Goal: Information Seeking & Learning: Learn about a topic

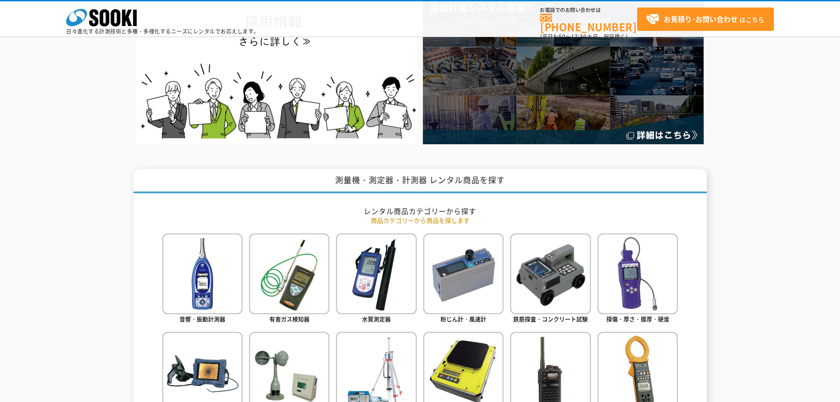
scroll to position [309, 0]
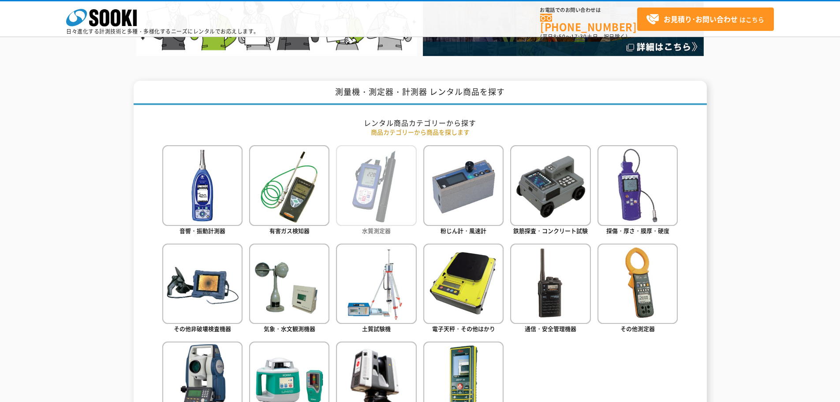
click at [369, 177] on img at bounding box center [376, 185] width 80 height 80
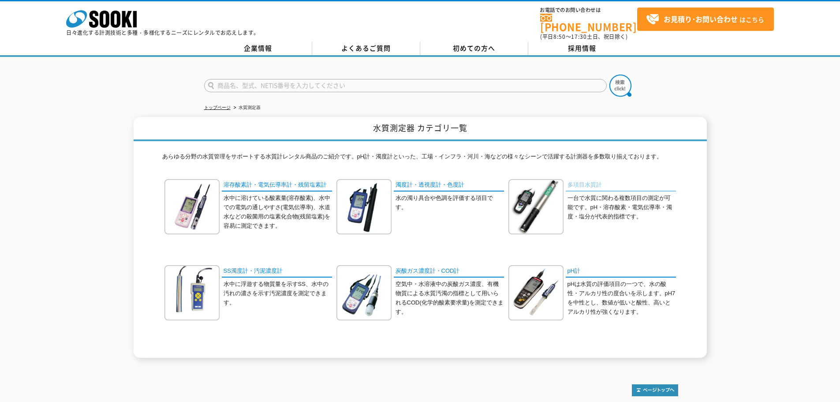
click at [575, 179] on link "多項目水質計" at bounding box center [621, 185] width 110 height 13
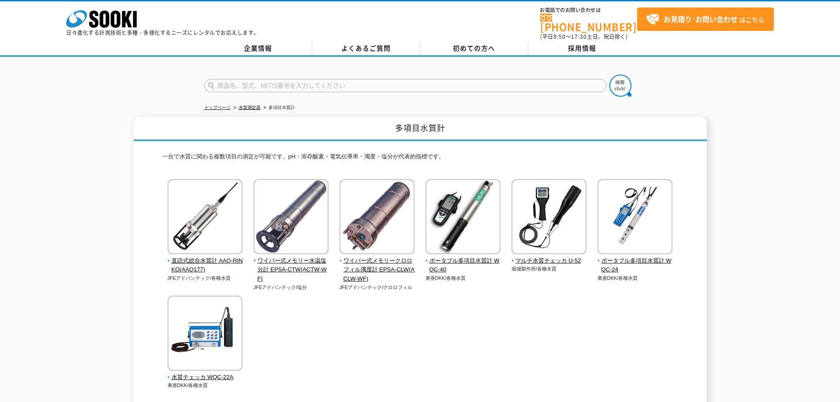
click at [422, 324] on div "直読式総合水質計 AAQ-RINKO(AAQ177) JFEアドバンテック/各種水質" at bounding box center [420, 292] width 516 height 227
click at [449, 301] on div "直読式総合水質計 AAQ-RINKO(AAQ177) JFEアドバンテック/各種水質" at bounding box center [420, 292] width 516 height 227
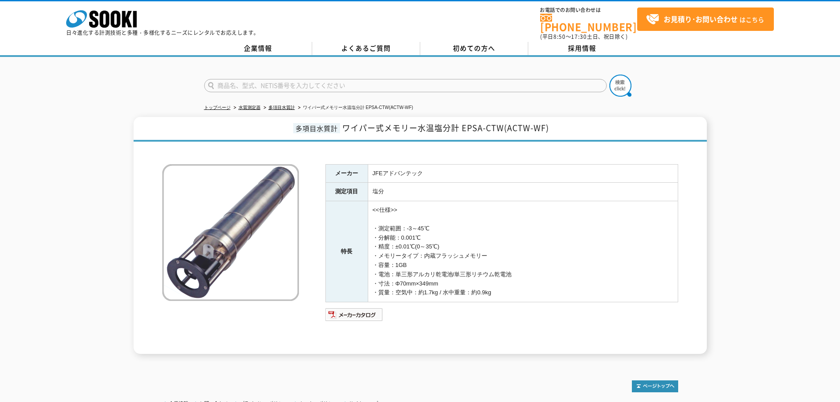
drag, startPoint x: 376, startPoint y: 222, endPoint x: 500, endPoint y: 279, distance: 135.9
click at [500, 279] on td "<<仕様>> ・測定範囲：-3～45℃ ・分解能：0.001℃ ・精度：±0.01℃(0～35℃) ・メモリータイプ：内蔵フラッシュメモリー ・容量：1GB …" at bounding box center [523, 251] width 310 height 101
drag, startPoint x: 515, startPoint y: 283, endPoint x: 334, endPoint y: 160, distance: 218.9
click at [335, 164] on tbody "メーカー JFEアドバンテック 測定項目 塩分 特長 <<仕様>> ・測定範囲：-3～45℃ ・分解能：0.001℃ ・精度：±0.01℃(0～35℃) ・メ…" at bounding box center [501, 233] width 352 height 138
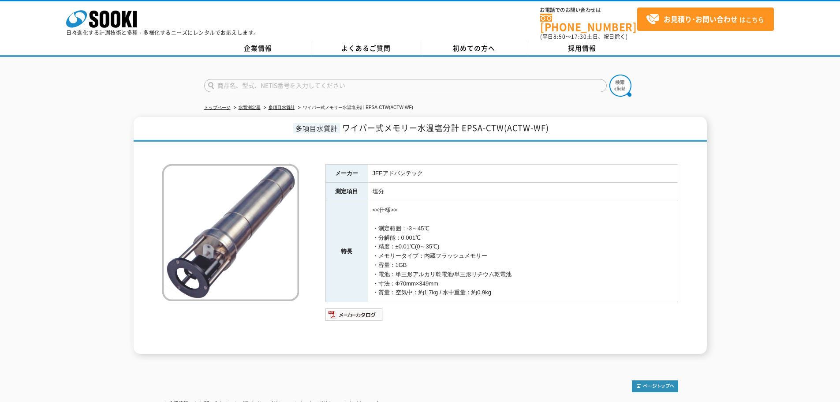
click at [364, 194] on th "測定項目" at bounding box center [346, 192] width 42 height 19
drag, startPoint x: 375, startPoint y: 222, endPoint x: 508, endPoint y: 283, distance: 146.7
click at [508, 283] on td "<<仕様>> ・測定範囲：-3～45℃ ・分解能：0.001℃ ・精度：±0.01℃(0～35℃) ・メモリータイプ：内蔵フラッシュメモリー ・容量：1GB …" at bounding box center [523, 251] width 310 height 101
click at [508, 285] on td "<<仕様>> ・測定範囲：-3～45℃ ・分解能：0.001℃ ・精度：±0.01℃(0～35℃) ・メモリータイプ：内蔵フラッシュメモリー ・容量：1GB …" at bounding box center [523, 251] width 310 height 101
drag, startPoint x: 509, startPoint y: 287, endPoint x: 505, endPoint y: 191, distance: 96.6
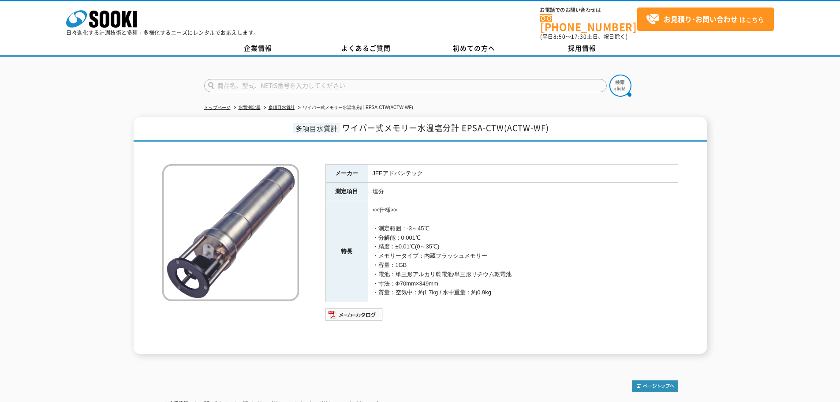
click at [505, 192] on tbody "メーカー JFEアドバンテック 測定項目 塩分 特長 <<仕様>> ・測定範囲：-3～45℃ ・分解能：0.001℃ ・精度：±0.01℃(0～35℃) ・メ…" at bounding box center [501, 233] width 352 height 138
click at [504, 190] on td "塩分" at bounding box center [523, 192] width 310 height 19
drag, startPoint x: 504, startPoint y: 186, endPoint x: 507, endPoint y: 274, distance: 87.8
click at [506, 272] on tbody "メーカー JFEアドバンテック 測定項目 塩分 特長 <<仕様>> ・測定範囲：-3～45℃ ・分解能：0.001℃ ・精度：±0.01℃(0～35℃) ・メ…" at bounding box center [501, 233] width 352 height 138
click at [507, 276] on td "<<仕様>> ・測定範囲：-3～45℃ ・分解能：0.001℃ ・精度：±0.01℃(0～35℃) ・メモリータイプ：内蔵フラッシュメモリー ・容量：1GB …" at bounding box center [523, 251] width 310 height 101
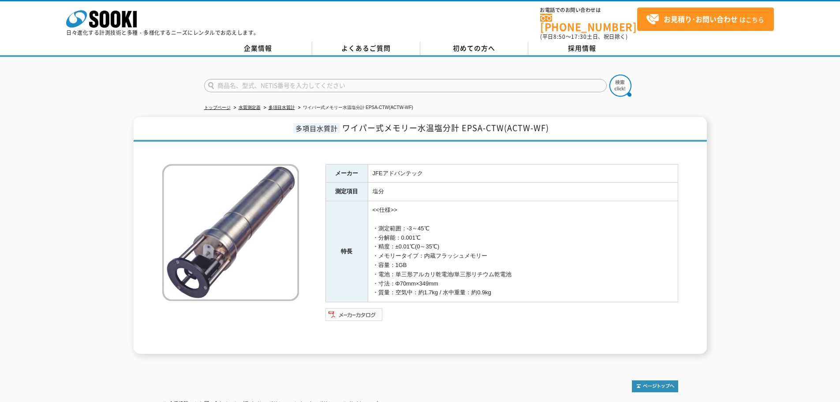
click at [357, 307] on img at bounding box center [354, 314] width 58 height 14
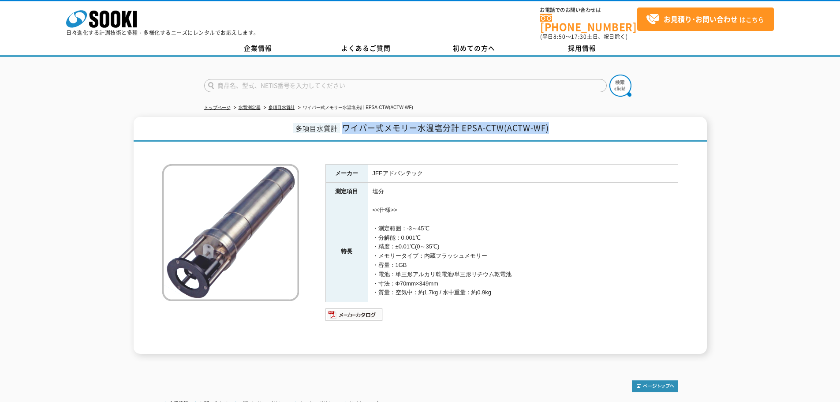
drag, startPoint x: 345, startPoint y: 121, endPoint x: 588, endPoint y: 121, distance: 243.3
click at [588, 121] on h1 "多項目水質計 ワイパー式メモリー水温塩分計 EPSA-CTW(ACTW-WF)" at bounding box center [420, 129] width 573 height 25
copy span "ワイパー式メモリー水温塩分計 EPSA-CTW(ACTW-WF)"
click at [590, 119] on h1 "多項目水質計 ワイパー式メモリー水温塩分計 EPSA-CTW(ACTW-WF)" at bounding box center [420, 129] width 573 height 25
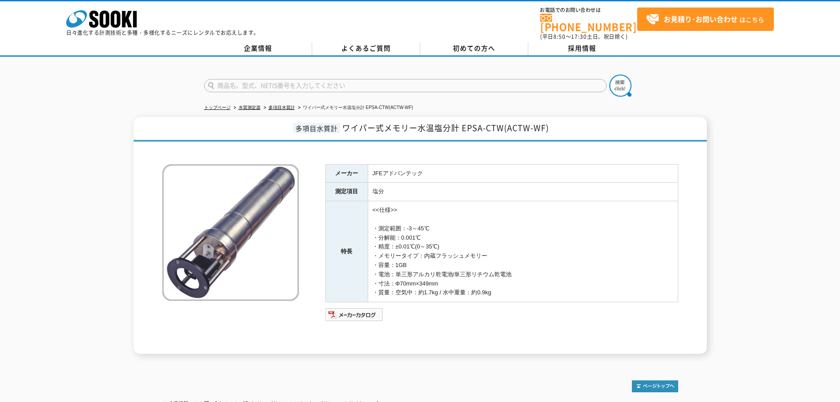
click at [730, 127] on div "多項目水質計 ワイパー式メモリー水温塩分計 EPSA-CTW(ACTW-WF) メーカー JFEアドバンテック 測定項目 塩分 特長 <<仕様>> ・測定範囲…" at bounding box center [420, 235] width 840 height 237
drag, startPoint x: 391, startPoint y: 158, endPoint x: 443, endPoint y: 281, distance: 133.7
click at [440, 276] on tbody "メーカー JFEアドバンテック 測定項目 塩分 特長 <<仕様>> ・測定範囲：-3～45℃ ・分解能：0.001℃ ・精度：±0.01℃(0～35℃) ・メ…" at bounding box center [501, 233] width 352 height 138
click at [443, 281] on td "<<仕様>> ・測定範囲：-3～45℃ ・分解能：0.001℃ ・精度：±0.01℃(0～35℃) ・メモリータイプ：内蔵フラッシュメモリー ・容量：1GB …" at bounding box center [523, 251] width 310 height 101
click at [361, 308] on img at bounding box center [354, 314] width 58 height 14
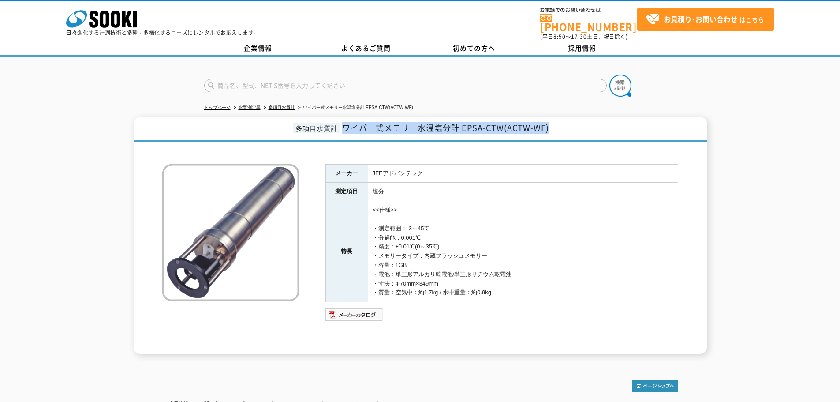
drag, startPoint x: 559, startPoint y: 121, endPoint x: 346, endPoint y: 128, distance: 213.0
click at [346, 128] on h1 "多項目水質計 ワイパー式メモリー水温塩分計 EPSA-CTW(ACTW-WF)" at bounding box center [420, 129] width 573 height 25
copy span "ワイパー式メモリー水温塩分計 EPSA-CTW(ACTW-WF)"
drag, startPoint x: 481, startPoint y: 204, endPoint x: 512, endPoint y: 276, distance: 78.8
click at [510, 272] on td "<<仕様>> ・測定範囲：-3～45℃ ・分解能：0.001℃ ・精度：±0.01℃(0～35℃) ・メモリータイプ：内蔵フラッシュメモリー ・容量：1GB …" at bounding box center [523, 251] width 310 height 101
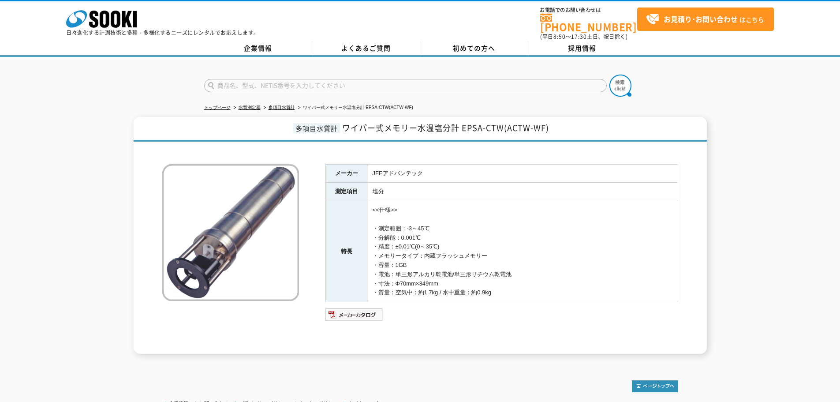
click at [512, 276] on td "<<仕様>> ・測定範囲：-3～45℃ ・分解能：0.001℃ ・精度：±0.01℃(0～35℃) ・メモリータイプ：内蔵フラッシュメモリー ・容量：1GB …" at bounding box center [523, 251] width 310 height 101
drag, startPoint x: 512, startPoint y: 294, endPoint x: 514, endPoint y: 211, distance: 83.4
click at [513, 220] on td "<<仕様>> ・測定範囲：-3～45℃ ・分解能：0.001℃ ・精度：±0.01℃(0～35℃) ・メモリータイプ：内蔵フラッシュメモリー ・容量：1GB …" at bounding box center [523, 251] width 310 height 101
click at [514, 211] on td "<<仕様>> ・測定範囲：-3～45℃ ・分解能：0.001℃ ・精度：±0.01℃(0～35℃) ・メモリータイプ：内蔵フラッシュメモリー ・容量：1GB …" at bounding box center [523, 251] width 310 height 101
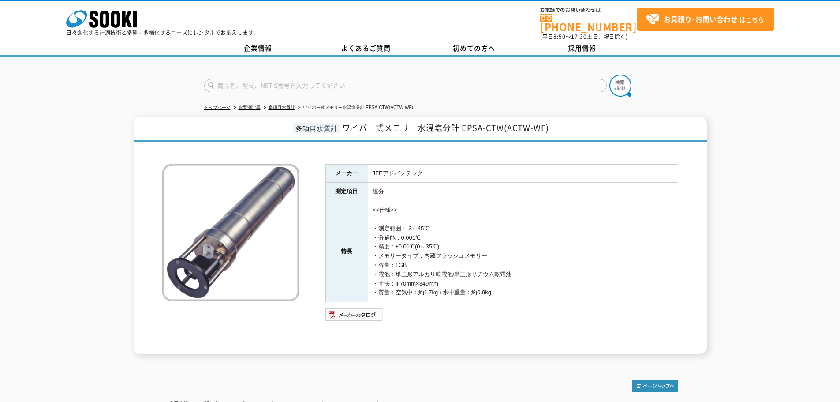
drag, startPoint x: 483, startPoint y: 253, endPoint x: 475, endPoint y: 192, distance: 61.8
click at [477, 201] on td "<<仕様>> ・測定範囲：-3～45℃ ・分解能：0.001℃ ・精度：±0.01℃(0～35℃) ・メモリータイプ：内蔵フラッシュメモリー ・容量：1GB …" at bounding box center [523, 251] width 310 height 101
click at [475, 192] on td "塩分" at bounding box center [523, 192] width 310 height 19
drag, startPoint x: 479, startPoint y: 220, endPoint x: 485, endPoint y: 265, distance: 46.3
click at [485, 265] on tbody "メーカー JFEアドバンテック 測定項目 塩分 特長 <<仕様>> ・測定範囲：-3～45℃ ・分解能：0.001℃ ・精度：±0.01℃(0～35℃) ・メ…" at bounding box center [501, 233] width 352 height 138
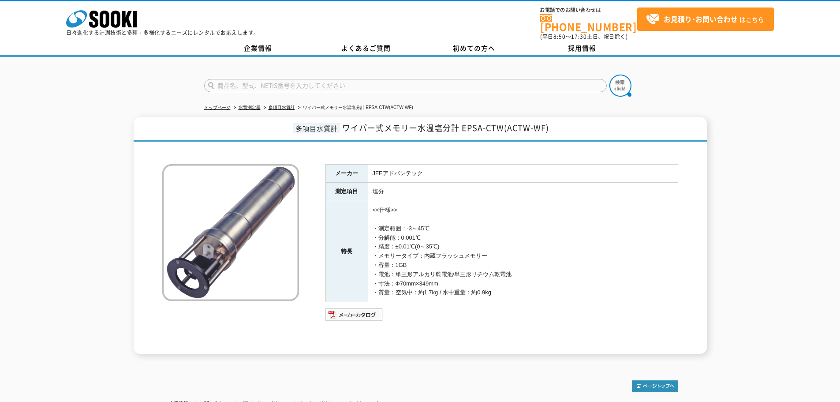
click at [488, 275] on td "<<仕様>> ・測定範囲：-3～45℃ ・分解能：0.001℃ ・精度：±0.01℃(0～35℃) ・メモリータイプ：内蔵フラッシュメモリー ・容量：1GB …" at bounding box center [523, 251] width 310 height 101
drag, startPoint x: 517, startPoint y: 291, endPoint x: 515, endPoint y: 209, distance: 82.0
click at [517, 236] on td "<<仕様>> ・測定範囲：-3～45℃ ・分解能：0.001℃ ・精度：±0.01℃(0～35℃) ・メモリータイプ：内蔵フラッシュメモリー ・容量：1GB …" at bounding box center [523, 251] width 310 height 101
click at [514, 205] on td "<<仕様>> ・測定範囲：-3～45℃ ・分解能：0.001℃ ・精度：±0.01℃(0～35℃) ・メモリータイプ：内蔵フラッシュメモリー ・容量：1GB …" at bounding box center [523, 251] width 310 height 101
drag, startPoint x: 395, startPoint y: 194, endPoint x: 513, endPoint y: 280, distance: 145.8
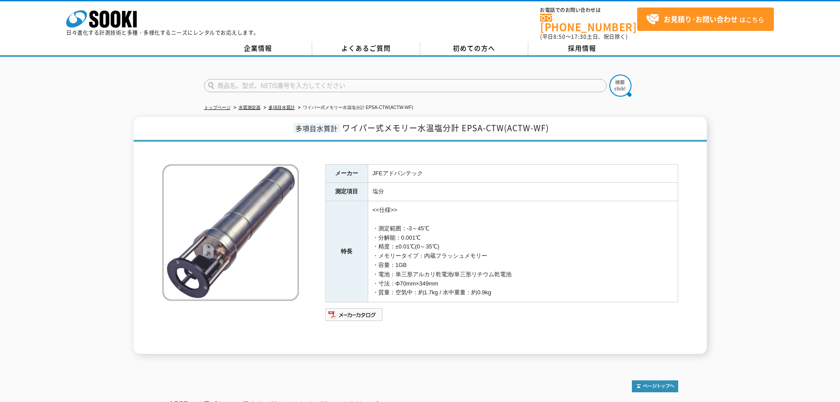
click at [505, 280] on tbody "メーカー JFEアドバンテック 測定項目 塩分 特長 <<仕様>> ・測定範囲：-3～45℃ ・分解能：0.001℃ ・精度：±0.01℃(0～35℃) ・メ…" at bounding box center [501, 233] width 352 height 138
click at [513, 280] on td "<<仕様>> ・測定範囲：-3～45℃ ・分解能：0.001℃ ・精度：±0.01℃(0～35℃) ・メモリータイプ：内蔵フラッシュメモリー ・容量：1GB …" at bounding box center [523, 251] width 310 height 101
drag, startPoint x: 518, startPoint y: 285, endPoint x: 506, endPoint y: 214, distance: 71.9
click at [509, 230] on td "<<仕様>> ・測定範囲：-3～45℃ ・分解能：0.001℃ ・精度：±0.01℃(0～35℃) ・メモリータイプ：内蔵フラッシュメモリー ・容量：1GB …" at bounding box center [523, 251] width 310 height 101
click at [506, 213] on td "<<仕様>> ・測定範囲：-3～45℃ ・分解能：0.001℃ ・精度：±0.01℃(0～35℃) ・メモリータイプ：内蔵フラッシュメモリー ・容量：1GB …" at bounding box center [523, 251] width 310 height 101
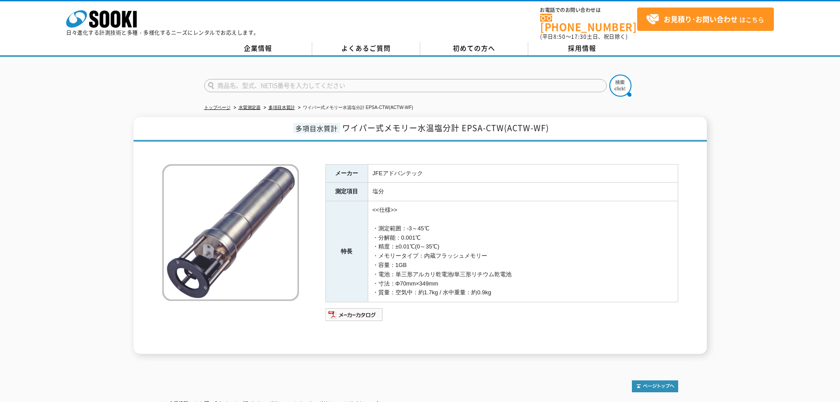
drag, startPoint x: 504, startPoint y: 204, endPoint x: 503, endPoint y: 262, distance: 57.8
click at [503, 261] on td "<<仕様>> ・測定範囲：-3～45℃ ・分解能：0.001℃ ・精度：±0.01℃(0～35℃) ・メモリータイプ：内蔵フラッシュメモリー ・容量：1GB …" at bounding box center [523, 251] width 310 height 101
click at [503, 265] on td "<<仕様>> ・測定範囲：-3～45℃ ・分解能：0.001℃ ・精度：±0.01℃(0～35℃) ・メモリータイプ：内蔵フラッシュメモリー ・容量：1GB …" at bounding box center [523, 251] width 310 height 101
drag, startPoint x: 506, startPoint y: 276, endPoint x: 505, endPoint y: 204, distance: 71.9
click at [506, 224] on td "<<仕様>> ・測定範囲：-3～45℃ ・分解能：0.001℃ ・精度：±0.01℃(0～35℃) ・メモリータイプ：内蔵フラッシュメモリー ・容量：1GB …" at bounding box center [523, 251] width 310 height 101
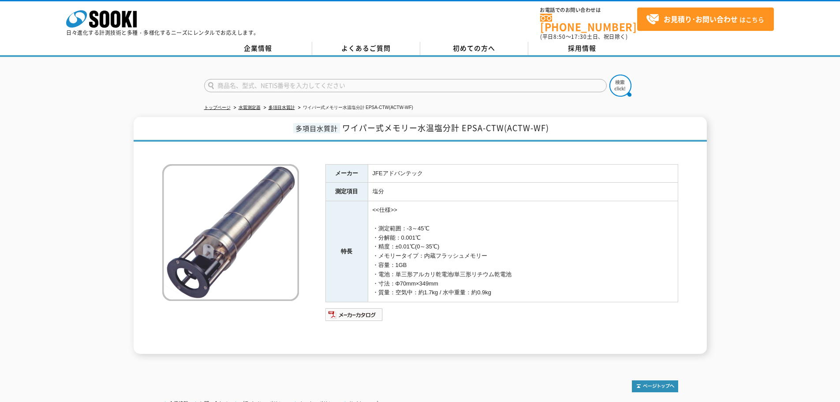
click at [505, 204] on td "<<仕様>> ・測定範囲：-3～45℃ ・分解能：0.001℃ ・精度：±0.01℃(0～35℃) ・メモリータイプ：内蔵フラッシュメモリー ・容量：1GB …" at bounding box center [523, 251] width 310 height 101
drag, startPoint x: 505, startPoint y: 198, endPoint x: 505, endPoint y: 266, distance: 67.9
click at [505, 266] on td "<<仕様>> ・測定範囲：-3～45℃ ・分解能：0.001℃ ・精度：±0.01℃(0～35℃) ・メモリータイプ：内蔵フラッシュメモリー ・容量：1GB …" at bounding box center [523, 251] width 310 height 101
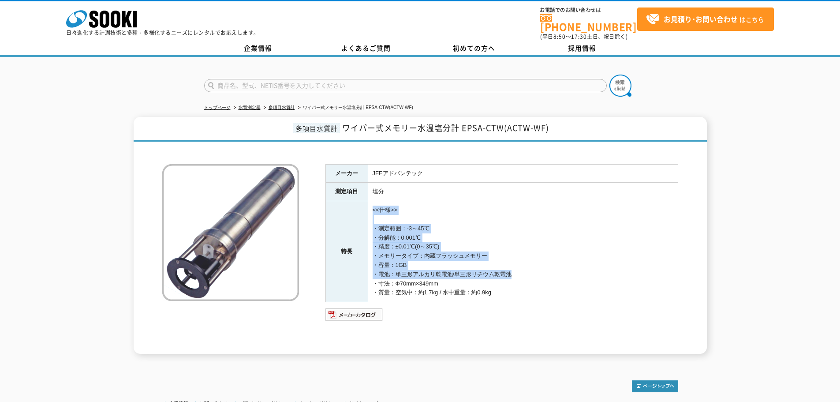
click at [505, 266] on td "<<仕様>> ・測定範囲：-3～45℃ ・分解能：0.001℃ ・精度：±0.01℃(0～35℃) ・メモリータイプ：内蔵フラッシュメモリー ・容量：1GB …" at bounding box center [523, 251] width 310 height 101
drag, startPoint x: 507, startPoint y: 275, endPoint x: 504, endPoint y: 212, distance: 62.7
click at [507, 242] on td "<<仕様>> ・測定範囲：-3～45℃ ・分解能：0.001℃ ・精度：±0.01℃(0～35℃) ・メモリータイプ：内蔵フラッシュメモリー ・容量：1GB …" at bounding box center [523, 251] width 310 height 101
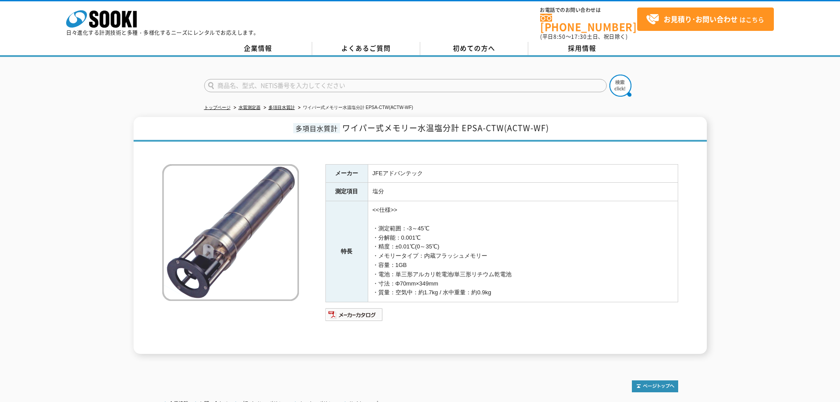
click at [504, 212] on td "<<仕様>> ・測定範囲：-3～45℃ ・分解能：0.001℃ ・精度：±0.01℃(0～35℃) ・メモリータイプ：内蔵フラッシュメモリー ・容量：1GB …" at bounding box center [523, 251] width 310 height 101
drag, startPoint x: 503, startPoint y: 197, endPoint x: 500, endPoint y: 269, distance: 72.3
click at [500, 268] on td "<<仕様>> ・測定範囲：-3～45℃ ・分解能：0.001℃ ・精度：±0.01℃(0～35℃) ・メモリータイプ：内蔵フラッシュメモリー ・容量：1GB …" at bounding box center [523, 251] width 310 height 101
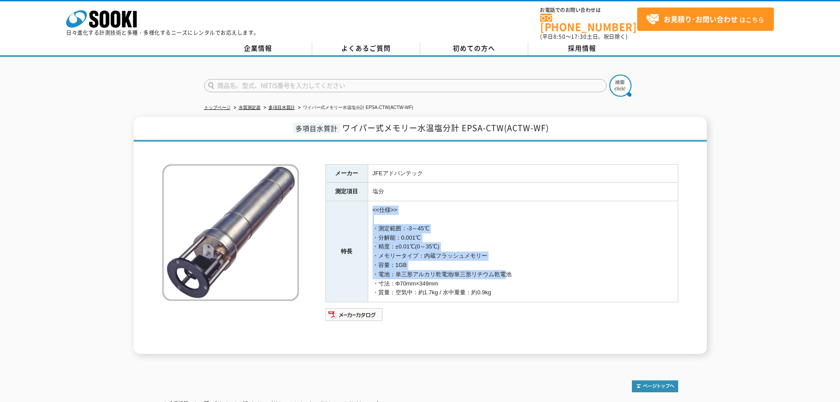
click at [500, 269] on td "<<仕様>> ・測定範囲：-3～45℃ ・分解能：0.001℃ ・精度：±0.01℃(0～35℃) ・メモリータイプ：内蔵フラッシュメモリー ・容量：1GB …" at bounding box center [523, 251] width 310 height 101
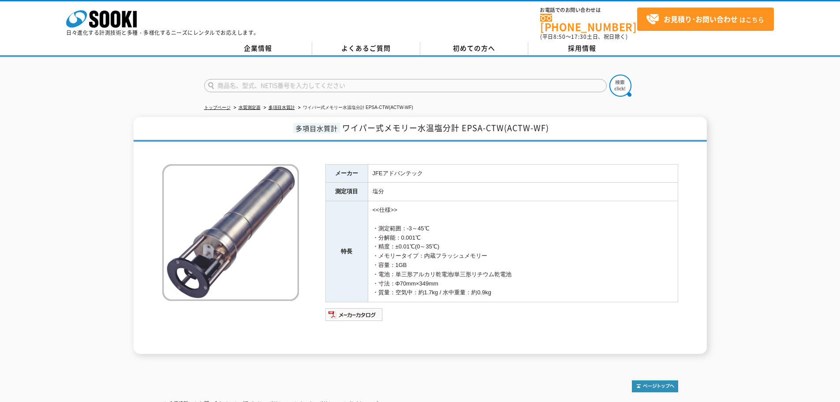
click at [468, 233] on td "<<仕様>> ・測定範囲：-3～45℃ ・分解能：0.001℃ ・精度：±0.01℃(0～35℃) ・メモリータイプ：内蔵フラッシュメモリー ・容量：1GB …" at bounding box center [523, 251] width 310 height 101
click at [468, 211] on td "<<仕様>> ・測定範囲：-3～45℃ ・分解能：0.001℃ ・精度：±0.01℃(0～35℃) ・メモリータイプ：内蔵フラッシュメモリー ・容量：1GB …" at bounding box center [523, 251] width 310 height 101
drag, startPoint x: 502, startPoint y: 245, endPoint x: 496, endPoint y: 221, distance: 24.6
click at [497, 227] on td "<<仕様>> ・測定範囲：-3～45℃ ・分解能：0.001℃ ・精度：±0.01℃(0～35℃) ・メモリータイプ：内蔵フラッシュメモリー ・容量：1GB …" at bounding box center [523, 251] width 310 height 101
click at [496, 221] on td "<<仕様>> ・測定範囲：-3～45℃ ・分解能：0.001℃ ・精度：±0.01℃(0～35℃) ・メモリータイプ：内蔵フラッシュメモリー ・容量：1GB …" at bounding box center [523, 251] width 310 height 101
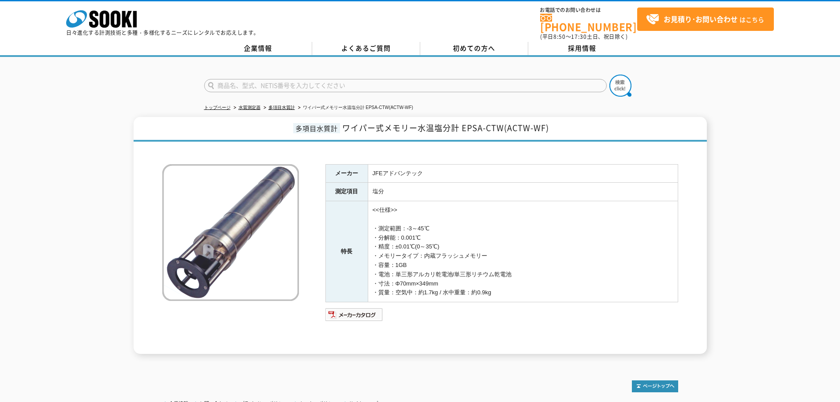
drag, startPoint x: 493, startPoint y: 199, endPoint x: 514, endPoint y: 293, distance: 96.6
click at [514, 293] on td "<<仕様>> ・測定範囲：-3～45℃ ・分解能：0.001℃ ・精度：±0.01℃(0～35℃) ・メモリータイプ：内蔵フラッシュメモリー ・容量：1GB …" at bounding box center [523, 251] width 310 height 101
drag, startPoint x: 518, startPoint y: 291, endPoint x: 507, endPoint y: 168, distance: 124.0
click at [507, 169] on tbody "メーカー JFEアドバンテック 測定項目 塩分 特長 <<仕様>> ・測定範囲：-3～45℃ ・分解能：0.001℃ ・精度：±0.01℃(0～35℃) ・メ…" at bounding box center [501, 233] width 352 height 138
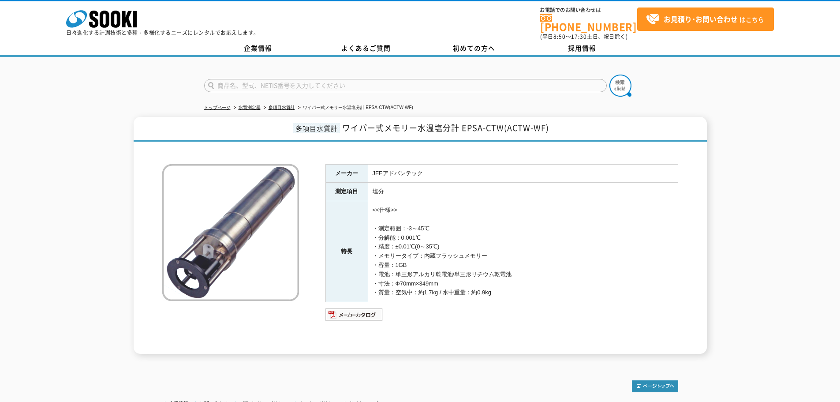
click at [507, 168] on td "JFEアドバンテック" at bounding box center [523, 173] width 310 height 19
click at [507, 167] on td "JFEアドバンテック" at bounding box center [523, 173] width 310 height 19
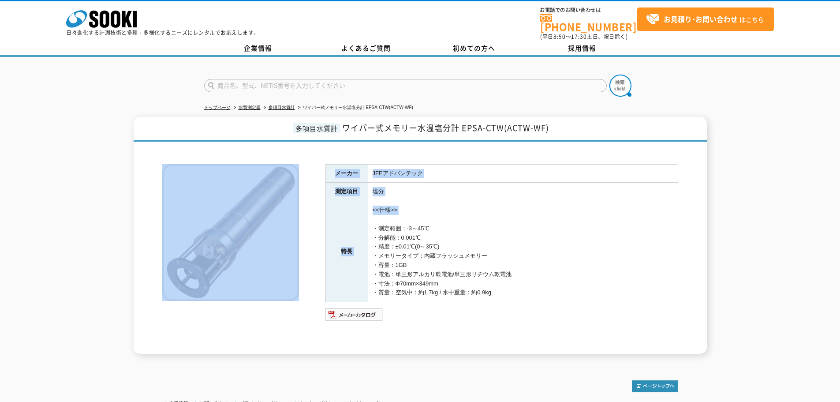
drag, startPoint x: 514, startPoint y: 150, endPoint x: 518, endPoint y: 251, distance: 100.6
click at [517, 246] on div "メーカー JFEアドバンテック 測定項目 塩分 特長 <<仕様>> ・測定範囲：-3～45℃ ・分解能：0.001℃ ・精度：±0.01℃(0～35℃) ・メ…" at bounding box center [420, 250] width 516 height 208
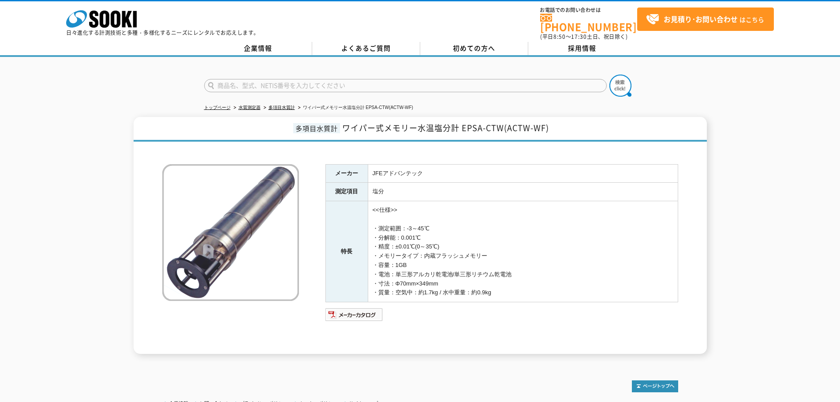
click at [518, 257] on td "<<仕様>> ・測定範囲：-3～45℃ ・分解能：0.001℃ ・精度：±0.01℃(0～35℃) ・メモリータイプ：内蔵フラッシュメモリー ・容量：1GB …" at bounding box center [523, 251] width 310 height 101
drag, startPoint x: 524, startPoint y: 275, endPoint x: 524, endPoint y: 209, distance: 66.1
click at [524, 236] on td "<<仕様>> ・測定範囲：-3～45℃ ・分解能：0.001℃ ・精度：±0.01℃(0～35℃) ・メモリータイプ：内蔵フラッシュメモリー ・容量：1GB …" at bounding box center [523, 251] width 310 height 101
click at [523, 183] on td "塩分" at bounding box center [523, 192] width 310 height 19
drag, startPoint x: 345, startPoint y: 121, endPoint x: 544, endPoint y: 290, distance: 260.8
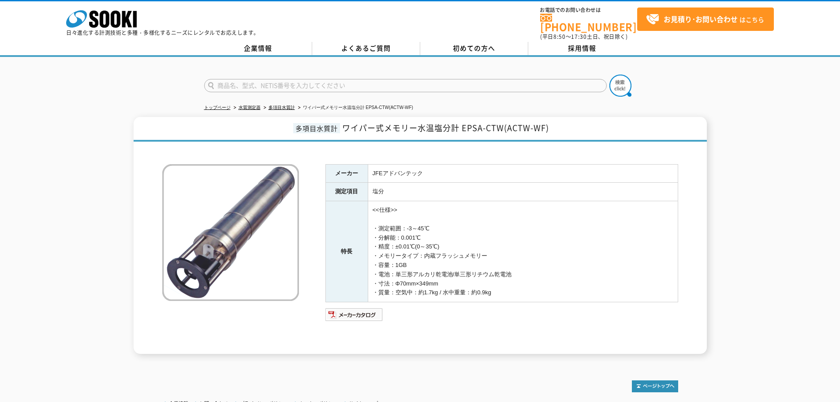
click at [544, 290] on div "多項目水質計 ワイパー式メモリー水温塩分計 EPSA-CTW(ACTW-WF) メーカー JFEアドバンテック 測定項目 塩分 特長 <<仕様>> ・測定範囲…" at bounding box center [420, 235] width 573 height 237
click at [544, 290] on td "<<仕様>> ・測定範囲：-3～45℃ ・分解能：0.001℃ ・精度：±0.01℃(0～35℃) ・メモリータイプ：内蔵フラッシュメモリー ・容量：1GB …" at bounding box center [523, 251] width 310 height 101
drag, startPoint x: 544, startPoint y: 289, endPoint x: 536, endPoint y: 133, distance: 156.3
click at [536, 134] on div "多項目水質計 ワイパー式メモリー水温塩分計 EPSA-CTW(ACTW-WF) メーカー JFEアドバンテック 測定項目 塩分 特長 <<仕様>> ・測定範囲…" at bounding box center [420, 235] width 573 height 237
click at [536, 133] on h1 "多項目水質計 ワイパー式メモリー水温塩分計 EPSA-CTW(ACTW-WF)" at bounding box center [420, 129] width 573 height 25
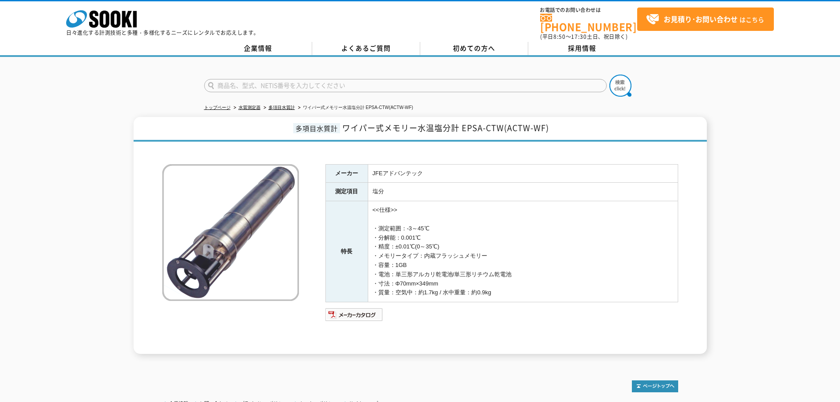
drag, startPoint x: 514, startPoint y: 137, endPoint x: 521, endPoint y: 282, distance: 145.2
click at [521, 282] on div "多項目水質計 ワイパー式メモリー水温塩分計 EPSA-CTW(ACTW-WF) メーカー JFEアドバンテック 測定項目 塩分 特長 <<仕様>> ・測定範囲…" at bounding box center [420, 235] width 573 height 237
click at [521, 282] on td "<<仕様>> ・測定範囲：-3～45℃ ・分解能：0.001℃ ・精度：±0.01℃(0～35℃) ・メモリータイプ：内蔵フラッシュメモリー ・容量：1GB …" at bounding box center [523, 251] width 310 height 101
drag, startPoint x: 521, startPoint y: 289, endPoint x: 521, endPoint y: 168, distance: 120.3
click at [521, 206] on td "<<仕様>> ・測定範囲：-3～45℃ ・分解能：0.001℃ ・精度：±0.01℃(0～35℃) ・メモリータイプ：内蔵フラッシュメモリー ・容量：1GB …" at bounding box center [523, 251] width 310 height 101
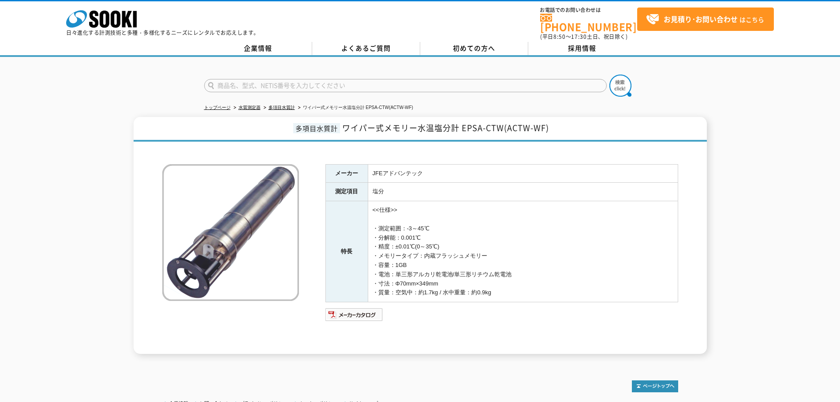
click at [521, 168] on td "JFEアドバンテック" at bounding box center [523, 173] width 310 height 19
drag, startPoint x: 521, startPoint y: 148, endPoint x: 524, endPoint y: 279, distance: 130.5
click at [524, 278] on div "メーカー JFEアドバンテック 測定項目 塩分 特長 <<仕様>> ・測定範囲：-3～45℃ ・分解能：0.001℃ ・精度：±0.01℃(0～35℃) ・メ…" at bounding box center [420, 250] width 516 height 208
click at [524, 279] on td "<<仕様>> ・測定範囲：-3～45℃ ・分解能：0.001℃ ・精度：±0.01℃(0～35℃) ・メモリータイプ：内蔵フラッシュメモリー ・容量：1GB …" at bounding box center [523, 251] width 310 height 101
drag, startPoint x: 525, startPoint y: 291, endPoint x: 530, endPoint y: 163, distance: 127.5
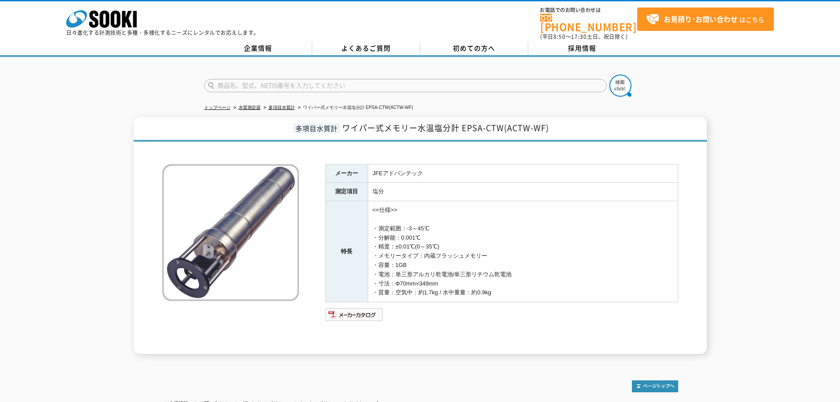
click at [531, 211] on td "<<仕様>> ・測定範囲：-3～45℃ ・分解能：0.001℃ ・精度：±0.01℃(0～35℃) ・メモリータイプ：内蔵フラッシュメモリー ・容量：1GB …" at bounding box center [523, 251] width 310 height 101
click at [530, 164] on td "JFEアドバンテック" at bounding box center [523, 173] width 310 height 19
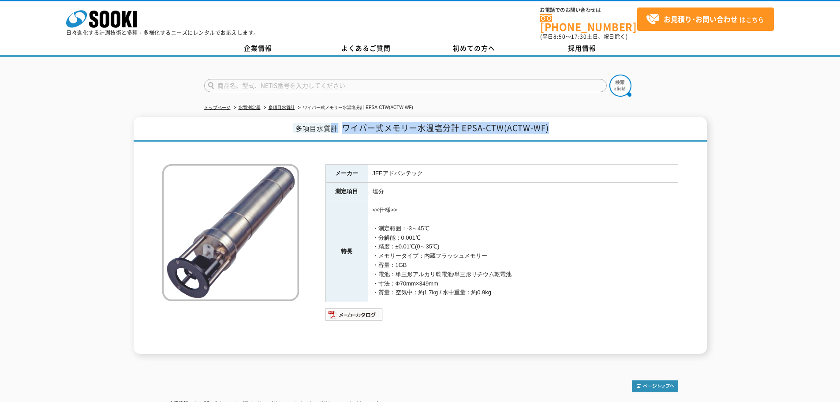
drag, startPoint x: 561, startPoint y: 126, endPoint x: 329, endPoint y: 127, distance: 231.9
click at [329, 127] on h1 "多項目水質計 ワイパー式メモリー水温塩分計 EPSA-CTW(ACTW-WF)" at bounding box center [420, 129] width 573 height 25
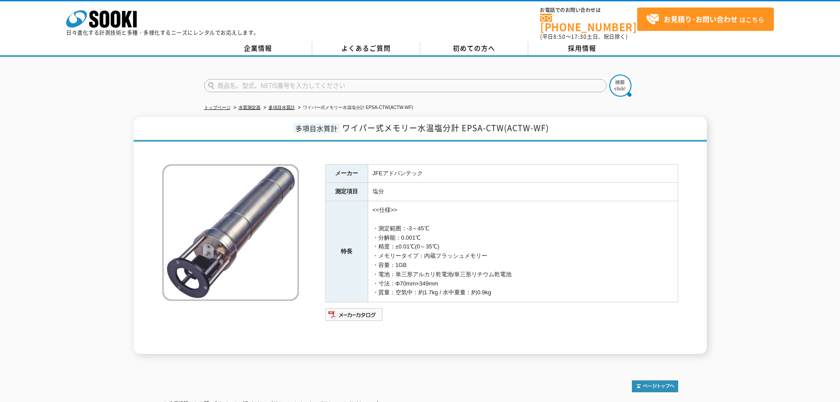
click at [462, 146] on div at bounding box center [420, 150] width 516 height 9
drag, startPoint x: 507, startPoint y: 286, endPoint x: 508, endPoint y: 221, distance: 65.3
click at [508, 228] on td "<<仕様>> ・測定範囲：-3～45℃ ・分解能：0.001℃ ・精度：±0.01℃(0～35℃) ・メモリータイプ：内蔵フラッシュメモリー ・容量：1GB …" at bounding box center [523, 251] width 310 height 101
click at [508, 220] on td "<<仕様>> ・測定範囲：-3～45℃ ・分解能：0.001℃ ・精度：±0.01℃(0～35℃) ・メモリータイプ：内蔵フラッシュメモリー ・容量：1GB …" at bounding box center [523, 251] width 310 height 101
click at [373, 310] on img at bounding box center [354, 314] width 58 height 14
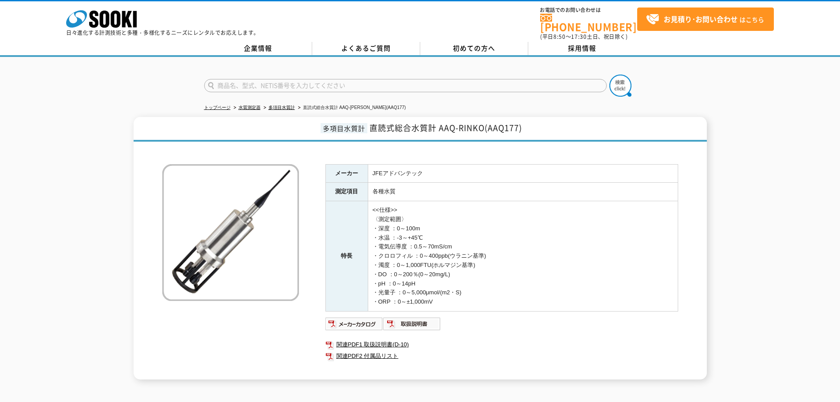
drag, startPoint x: 410, startPoint y: 205, endPoint x: 447, endPoint y: 229, distance: 44.5
click at [447, 229] on td "<<仕様>> 〈測定範囲〉 ・深度 ：0～100m ・水温 ：-3～+45℃ ・電気伝導度 ：0.5～70mS/cm ・クロロフィル ：0～400ppb(ウラ…" at bounding box center [523, 256] width 310 height 110
click at [448, 228] on td "<<仕様>> 〈測定範囲〉 ・深度 ：0～100m ・水温 ：-3～+45℃ ・電気伝導度 ：0.5～70mS/cm ・クロロフィル ：0～400ppb(ウラ…" at bounding box center [523, 256] width 310 height 110
click at [434, 224] on td "<<仕様>> 〈測定範囲〉 ・深度 ：0～100m ・水温 ：-3～+45℃ ・電気伝導度 ：0.5～70mS/cm ・クロロフィル ：0～400ppb(ウラ…" at bounding box center [523, 256] width 310 height 110
drag, startPoint x: 378, startPoint y: 232, endPoint x: 433, endPoint y: 232, distance: 54.7
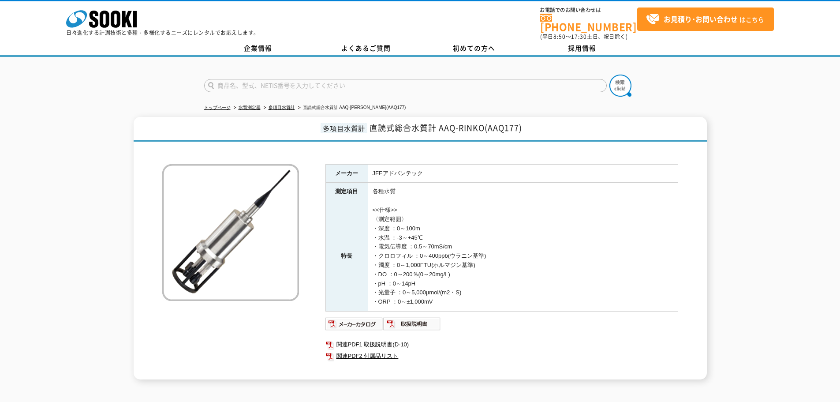
click at [433, 232] on td "<<仕様>> 〈測定範囲〉 ・深度 ：0～100m ・水温 ：-3～+45℃ ・電気伝導度 ：0.5～70mS/cm ・クロロフィル ：0～400ppb(ウラ…" at bounding box center [523, 256] width 310 height 110
drag, startPoint x: 377, startPoint y: 243, endPoint x: 476, endPoint y: 243, distance: 98.7
click at [476, 243] on td "<<仕様>> 〈測定範囲〉 ・深度 ：0～100m ・水温 ：-3～+45℃ ・電気伝導度 ：0.5～70mS/cm ・クロロフィル ：0～400ppb(ウラ…" at bounding box center [523, 256] width 310 height 110
click at [466, 271] on td "<<仕様>> 〈測定範囲〉 ・深度 ：0～100m ・水温 ：-3～+45℃ ・電気伝導度 ：0.5～70mS/cm ・クロロフィル ：0～400ppb(ウラ…" at bounding box center [523, 256] width 310 height 110
drag, startPoint x: 477, startPoint y: 284, endPoint x: 479, endPoint y: 219, distance: 65.3
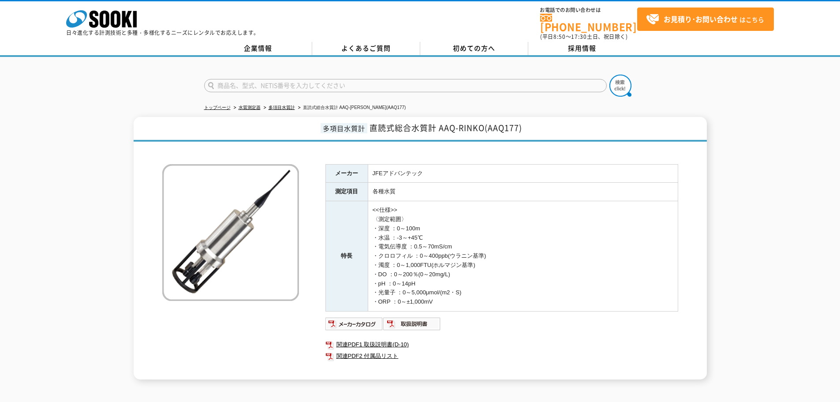
click at [479, 222] on td "<<仕様>> 〈測定範囲〉 ・深度 ：0～100m ・水温 ：-3～+45℃ ・電気伝導度 ：0.5～70mS/cm ・クロロフィル ：0～400ppb(ウラ…" at bounding box center [523, 256] width 310 height 110
click at [479, 219] on td "<<仕様>> 〈測定範囲〉 ・深度 ：0～100m ・水温 ：-3～+45℃ ・電気伝導度 ：0.5～70mS/cm ・クロロフィル ：0～400ppb(ウラ…" at bounding box center [523, 256] width 310 height 110
drag, startPoint x: 448, startPoint y: 293, endPoint x: 454, endPoint y: 218, distance: 75.2
click at [454, 230] on td "<<仕様>> 〈測定範囲〉 ・深度 ：0～100m ・水温 ：-3～+45℃ ・電気伝導度 ：0.5～70mS/cm ・クロロフィル ：0～400ppb(ウラ…" at bounding box center [523, 256] width 310 height 110
click at [453, 214] on td "<<仕様>> 〈測定範囲〉 ・深度 ：0～100m ・水温 ：-3～+45℃ ・電気伝導度 ：0.5～70mS/cm ・クロロフィル ：0～400ppb(ウラ…" at bounding box center [523, 256] width 310 height 110
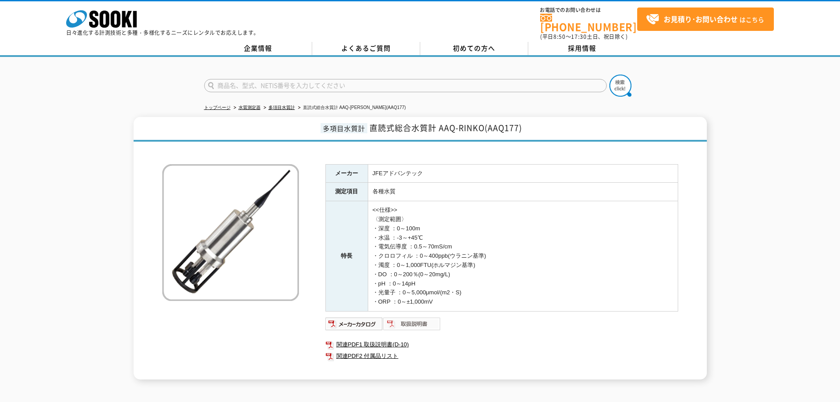
click at [414, 318] on img at bounding box center [412, 324] width 58 height 14
drag, startPoint x: 447, startPoint y: 292, endPoint x: 452, endPoint y: 298, distance: 8.1
click at [452, 298] on td "<<仕様>> 〈測定範囲〉 ・深度 ：0～100m ・水温 ：-3～+45℃ ・電気伝導度 ：0.5～70mS/cm ・クロロフィル ：0～400ppb(ウラ…" at bounding box center [523, 256] width 310 height 110
click at [463, 303] on td "<<仕様>> 〈測定範囲〉 ・深度 ：0～100m ・水温 ：-3～+45℃ ・電気伝導度 ：0.5～70mS/cm ・クロロフィル ：0～400ppb(ウラ…" at bounding box center [523, 256] width 310 height 110
drag, startPoint x: 477, startPoint y: 302, endPoint x: 481, endPoint y: 214, distance: 88.2
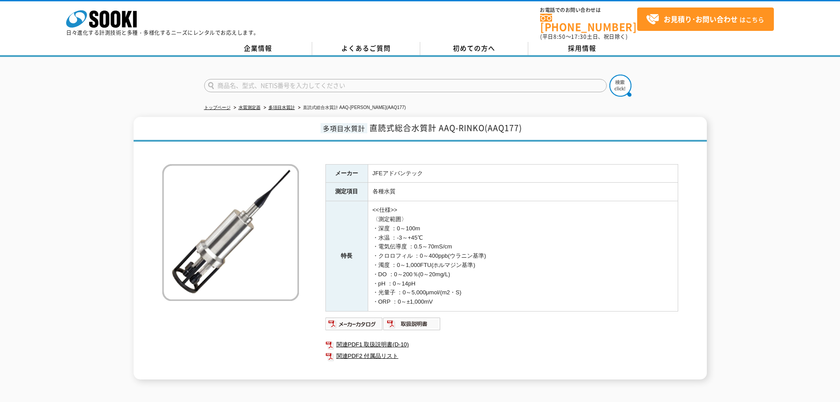
click at [481, 239] on td "<<仕様>> 〈測定範囲〉 ・深度 ：0～100m ・水温 ：-3～+45℃ ・電気伝導度 ：0.5～70mS/cm ・クロロフィル ：0～400ppb(ウラ…" at bounding box center [523, 256] width 310 height 110
click at [481, 214] on td "<<仕様>> 〈測定範囲〉 ・深度 ：0～100m ・水温 ：-3～+45℃ ・電気伝導度 ：0.5～70mS/cm ・クロロフィル ：0～400ppb(ウラ…" at bounding box center [523, 256] width 310 height 110
drag, startPoint x: 481, startPoint y: 186, endPoint x: 490, endPoint y: 308, distance: 121.6
click at [489, 299] on tbody "メーカー JFEアドバンテック 測定項目 各種水質 特長 <<仕様>> 〈測定範囲〉 ・深度 ：0～100m ・水温 ：-3～+45℃ ・電気伝導度 ：0.5…" at bounding box center [501, 237] width 352 height 147
click at [490, 308] on div "メーカー JFEアドバンテック 測定項目 各種水質 特長 <<仕様>> 〈測定範囲〉 ・深度 ：0～100m ・水温 ：-3～+45℃ ・電気伝導度 ：0.5…" at bounding box center [501, 271] width 353 height 215
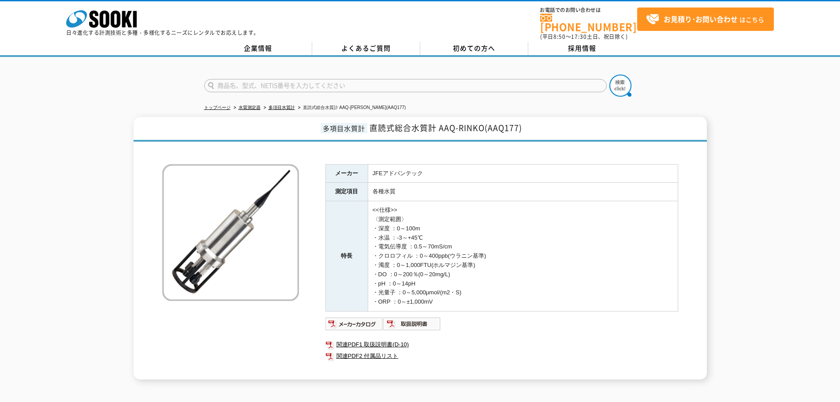
drag, startPoint x: 486, startPoint y: 246, endPoint x: 486, endPoint y: 220, distance: 26.0
click at [486, 233] on td "<<仕様>> 〈測定範囲〉 ・深度 ：0～100m ・水温 ：-3～+45℃ ・電気伝導度 ：0.5～70mS/cm ・クロロフィル ：0～400ppb(ウラ…" at bounding box center [523, 256] width 310 height 110
click at [486, 215] on td "<<仕様>> 〈測定範囲〉 ・深度 ：0～100m ・水温 ：-3～+45℃ ・電気伝導度 ：0.5～70mS/cm ・クロロフィル ：0～400ppb(ウラ…" at bounding box center [523, 256] width 310 height 110
drag, startPoint x: 444, startPoint y: 187, endPoint x: 487, endPoint y: 298, distance: 119.0
click at [487, 298] on tbody "メーカー JFEアドバンテック 測定項目 各種水質 特長 <<仕様>> 〈測定範囲〉 ・深度 ：0～100m ・水温 ：-3～+45℃ ・電気伝導度 ：0.5…" at bounding box center [501, 237] width 352 height 147
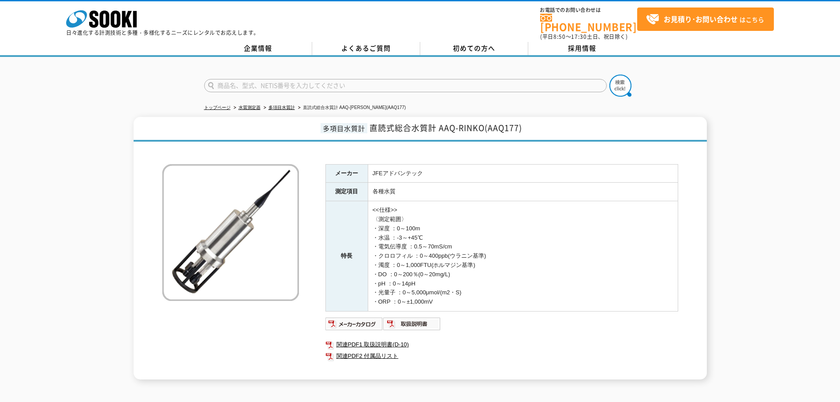
click at [489, 298] on td "<<仕様>> 〈測定範囲〉 ・深度 ：0～100m ・水温 ：-3～+45℃ ・電気伝導度 ：0.5～70mS/cm ・クロロフィル ：0～400ppb(ウラ…" at bounding box center [523, 256] width 310 height 110
drag, startPoint x: 489, startPoint y: 298, endPoint x: 501, endPoint y: 198, distance: 101.2
click at [500, 203] on td "<<仕様>> 〈測定範囲〉 ・深度 ：0～100m ・水温 ：-3～+45℃ ・電気伝導度 ：0.5～70mS/cm ・クロロフィル ：0～400ppb(ウラ…" at bounding box center [523, 256] width 310 height 110
click at [501, 201] on td "<<仕様>> 〈測定範囲〉 ・深度 ：0～100m ・水温 ：-3～+45℃ ・電気伝導度 ：0.5～70mS/cm ・クロロフィル ：0～400ppb(ウラ…" at bounding box center [523, 256] width 310 height 110
click at [502, 201] on td "<<仕様>> 〈測定範囲〉 ・深度 ：0～100m ・水温 ：-3～+45℃ ・電気伝導度 ：0.5～70mS/cm ・クロロフィル ：0～400ppb(ウラ…" at bounding box center [523, 256] width 310 height 110
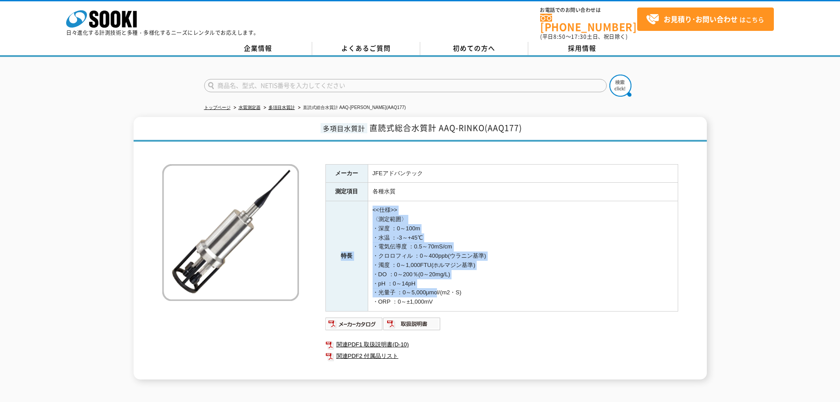
drag, startPoint x: 418, startPoint y: 189, endPoint x: 441, endPoint y: 304, distance: 117.4
click at [441, 303] on tbody "メーカー JFEアドバンテック 測定項目 各種水質 特長 <<仕様>> 〈測定範囲〉 ・深度 ：0～100m ・水温 ：-3～+45℃ ・電気伝導度 ：0.5…" at bounding box center [501, 237] width 352 height 147
click at [442, 305] on td "<<仕様>> 〈測定範囲〉 ・深度 ：0～100m ・水温 ：-3～+45℃ ・電気伝導度 ：0.5～70mS/cm ・クロロフィル ：0～400ppb(ウラ…" at bounding box center [523, 256] width 310 height 110
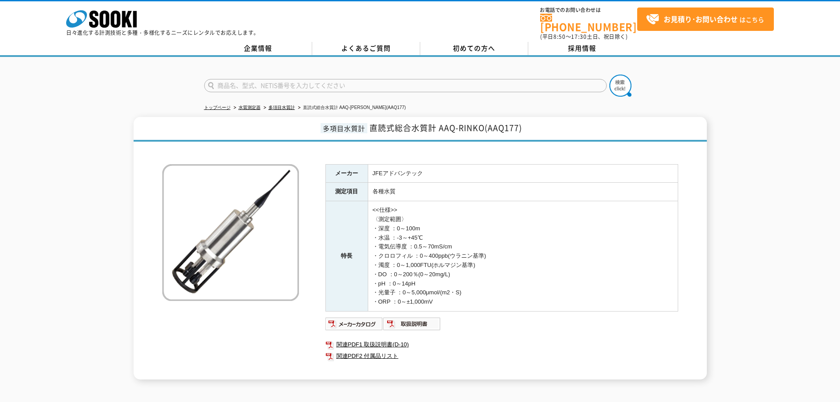
drag, startPoint x: 471, startPoint y: 296, endPoint x: 476, endPoint y: 175, distance: 121.8
click at [476, 188] on tbody "メーカー JFEアドバンテック 測定項目 各種水質 特長 <<仕様>> 〈測定範囲〉 ・深度 ：0～100m ・水温 ：-3～+45℃ ・電気伝導度 ：0.5…" at bounding box center [501, 237] width 352 height 147
click at [476, 175] on td "JFEアドバンテック" at bounding box center [523, 173] width 310 height 19
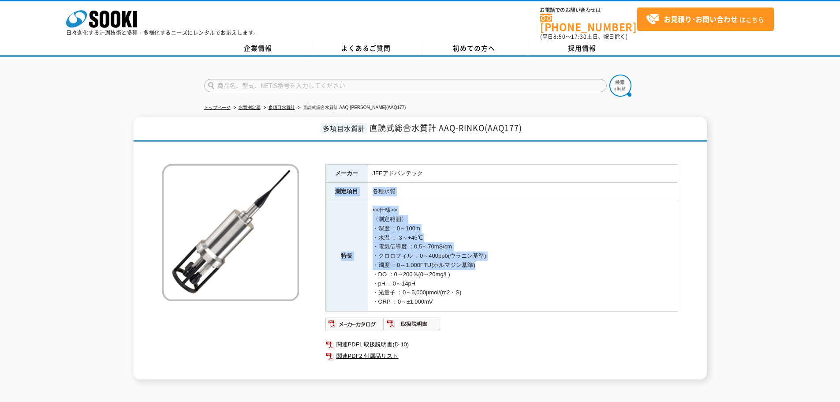
drag, startPoint x: 476, startPoint y: 169, endPoint x: 477, endPoint y: 283, distance: 113.7
click at [477, 283] on tbody "メーカー JFEアドバンテック 測定項目 各種水質 特長 <<仕様>> 〈測定範囲〉 ・深度 ：0～100m ・水温 ：-3～+45℃ ・電気伝導度 ：0.5…" at bounding box center [501, 237] width 352 height 147
click at [477, 283] on td "<<仕様>> 〈測定範囲〉 ・深度 ：0～100m ・水温 ：-3～+45℃ ・電気伝導度 ：0.5～70mS/cm ・クロロフィル ：0～400ppb(ウラ…" at bounding box center [523, 256] width 310 height 110
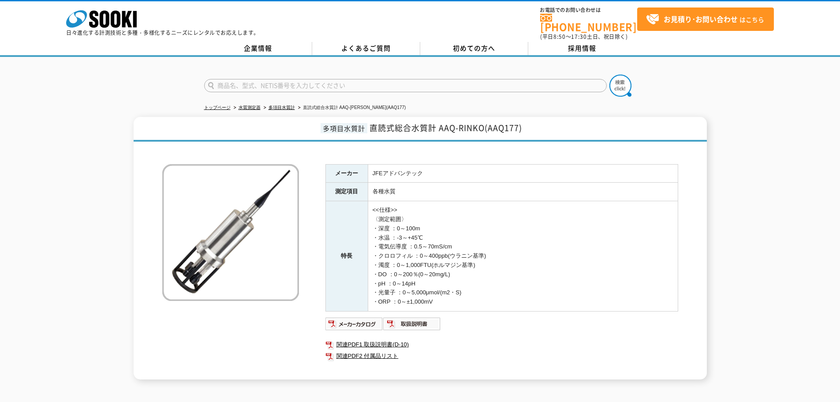
drag, startPoint x: 478, startPoint y: 287, endPoint x: 481, endPoint y: 194, distance: 93.1
click at [481, 206] on td "<<仕様>> 〈測定範囲〉 ・深度 ：0～100m ・水温 ：-3～+45℃ ・電気伝導度 ：0.5～70mS/cm ・クロロフィル ：0～400ppb(ウラ…" at bounding box center [523, 256] width 310 height 110
click at [481, 194] on td "各種水質" at bounding box center [523, 192] width 310 height 19
drag, startPoint x: 481, startPoint y: 179, endPoint x: 481, endPoint y: 265, distance: 86.4
click at [481, 263] on tbody "メーカー JFEアドバンテック 測定項目 各種水質 特長 <<仕様>> 〈測定範囲〉 ・深度 ：0～100m ・水温 ：-3～+45℃ ・電気伝導度 ：0.5…" at bounding box center [501, 237] width 352 height 147
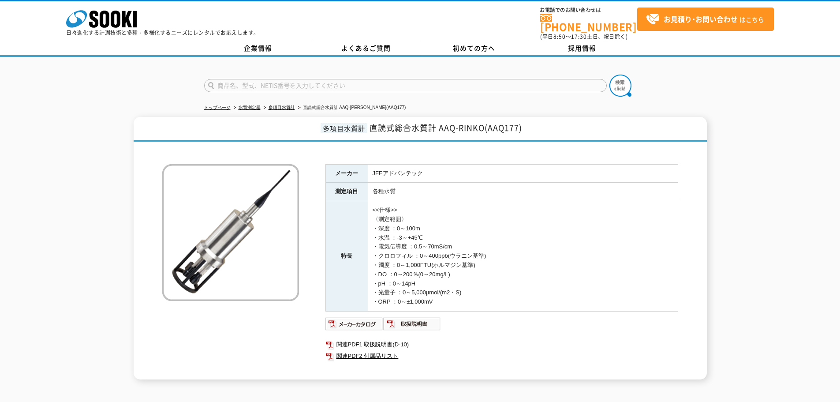
click at [481, 265] on td "<<仕様>> 〈測定範囲〉 ・深度 ：0～100m ・水温 ：-3～+45℃ ・電気伝導度 ：0.5～70mS/cm ・クロロフィル ：0～400ppb(ウラ…" at bounding box center [523, 256] width 310 height 110
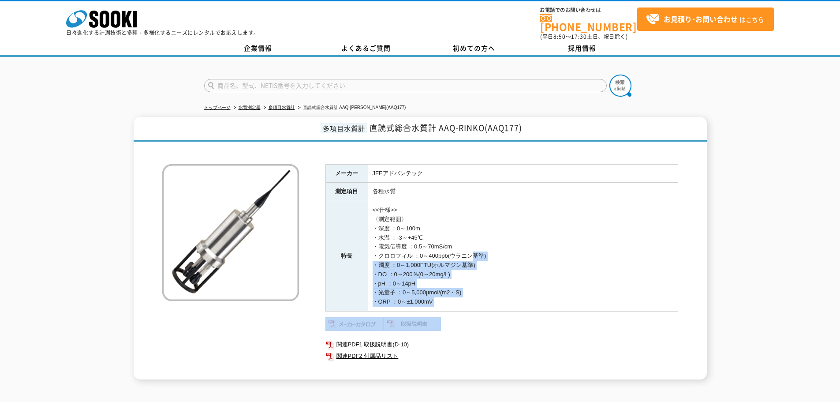
drag, startPoint x: 473, startPoint y: 308, endPoint x: 473, endPoint y: 237, distance: 71.0
click at [473, 242] on div "メーカー JFEアドバンテック 測定項目 各種水質 特長 <<仕様>> 〈測定範囲〉 ・深度 ：0～100m ・水温 ：-3～+45℃ ・電気伝導度 ：0.5…" at bounding box center [501, 271] width 353 height 215
click at [473, 237] on td "<<仕様>> 〈測定範囲〉 ・深度 ：0～100m ・水温 ：-3～+45℃ ・電気伝導度 ：0.5～70mS/cm ・クロロフィル ：0～400ppb(ウラ…" at bounding box center [523, 256] width 310 height 110
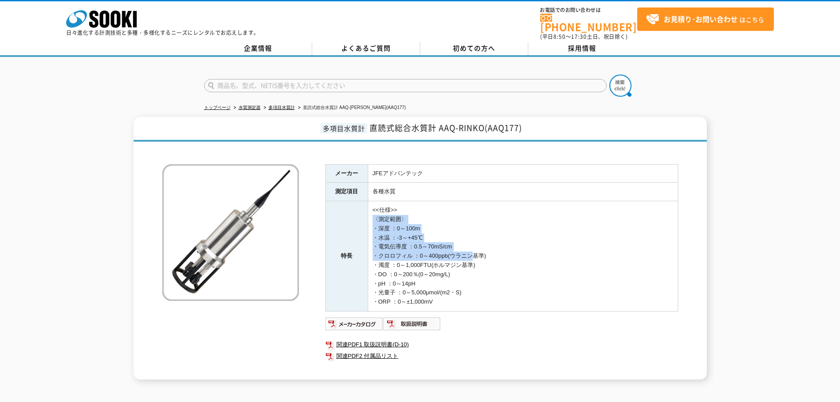
drag, startPoint x: 473, startPoint y: 218, endPoint x: 474, endPoint y: 287, distance: 68.8
click at [474, 287] on td "<<仕様>> 〈測定範囲〉 ・深度 ：0～100m ・水温 ：-3～+45℃ ・電気伝導度 ：0.5～70mS/cm ・クロロフィル ：0～400ppb(ウラ…" at bounding box center [523, 256] width 310 height 110
drag, startPoint x: 474, startPoint y: 294, endPoint x: 473, endPoint y: 204, distance: 89.9
click at [474, 213] on td "<<仕様>> 〈測定範囲〉 ・深度 ：0～100m ・水温 ：-3～+45℃ ・電気伝導度 ：0.5～70mS/cm ・クロロフィル ：0～400ppb(ウラ…" at bounding box center [523, 256] width 310 height 110
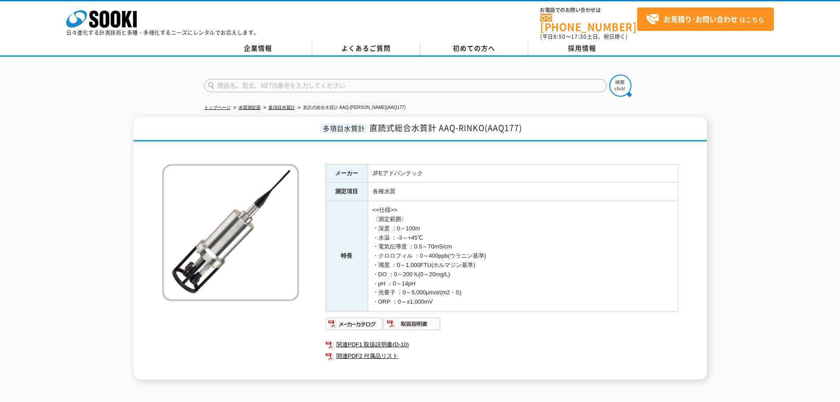
click at [473, 204] on td "<<仕様>> 〈測定範囲〉 ・深度 ：0～100m ・水温 ：-3～+45℃ ・電気伝導度 ：0.5～70mS/cm ・クロロフィル ：0～400ppb(ウラ…" at bounding box center [523, 256] width 310 height 110
click at [371, 350] on link "関連PDF2 付属品リスト" at bounding box center [501, 355] width 353 height 11
drag, startPoint x: 430, startPoint y: 160, endPoint x: 440, endPoint y: 294, distance: 134.4
click at [440, 294] on tbody "メーカー JFEアドバンテック 測定項目 各種水質 特長 <<仕様>> 〈測定範囲〉 ・深度 ：0～100m ・水温 ：-3～+45℃ ・電気伝導度 ：0.5…" at bounding box center [501, 237] width 352 height 147
click at [440, 294] on td "<<仕様>> 〈測定範囲〉 ・深度 ：0～100m ・水温 ：-3～+45℃ ・電気伝導度 ：0.5～70mS/cm ・クロロフィル ：0～400ppb(ウラ…" at bounding box center [523, 256] width 310 height 110
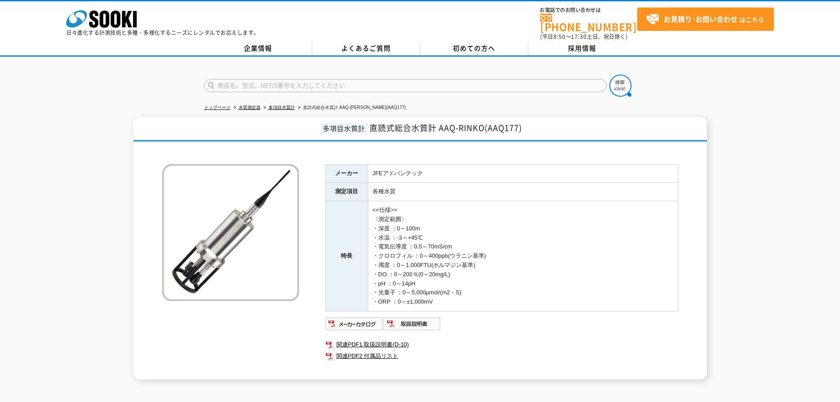
drag, startPoint x: 452, startPoint y: 294, endPoint x: 465, endPoint y: 212, distance: 83.0
click at [463, 223] on td "<<仕様>> 〈測定範囲〉 ・深度 ：0～100m ・水温 ：-3～+45℃ ・電気伝導度 ：0.5～70mS/cm ・クロロフィル ：0～400ppb(ウラ…" at bounding box center [523, 256] width 310 height 110
click at [467, 201] on td "<<仕様>> 〈測定範囲〉 ・深度 ：0～100m ・水温 ：-3～+45℃ ・電気伝導度 ：0.5～70mS/cm ・クロロフィル ：0～400ppb(ウラ…" at bounding box center [523, 256] width 310 height 110
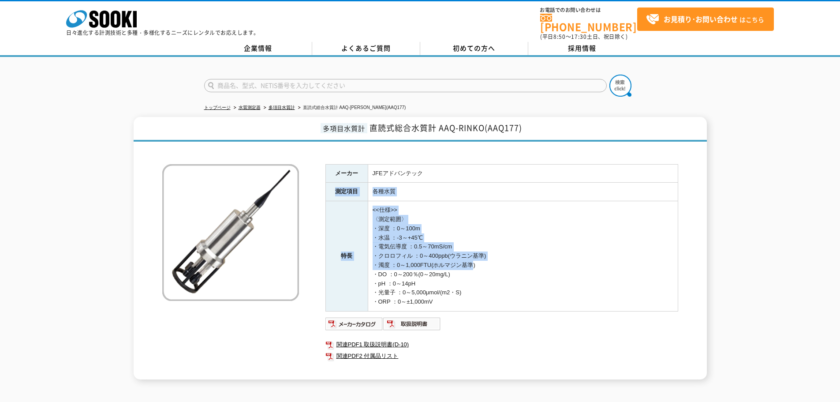
drag, startPoint x: 469, startPoint y: 172, endPoint x: 469, endPoint y: 287, distance: 115.1
click at [469, 287] on tbody "メーカー JFEアドバンテック 測定項目 各種水質 特長 <<仕様>> 〈測定範囲〉 ・深度 ：0～100m ・水温 ：-3～+45℃ ・電気伝導度 ：0.5…" at bounding box center [501, 237] width 352 height 147
click at [469, 288] on td "<<仕様>> 〈測定範囲〉 ・深度 ：0～100m ・水温 ：-3～+45℃ ・電気伝導度 ：0.5～70mS/cm ・クロロフィル ：0～400ppb(ウラ…" at bounding box center [523, 256] width 310 height 110
